Goal: Navigation & Orientation: Go to known website

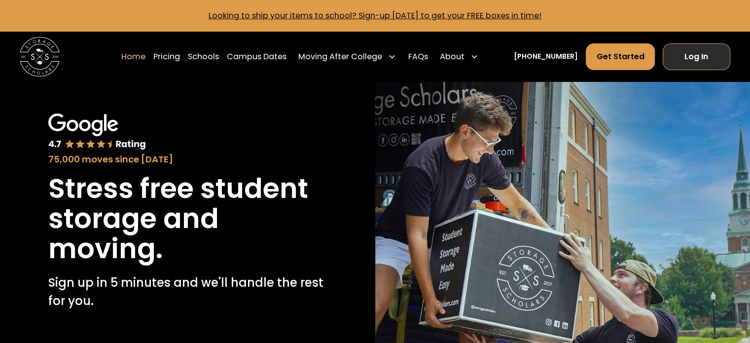
click at [683, 57] on link "Log In" at bounding box center [697, 56] width 68 height 27
